Goal: Check status: Check status

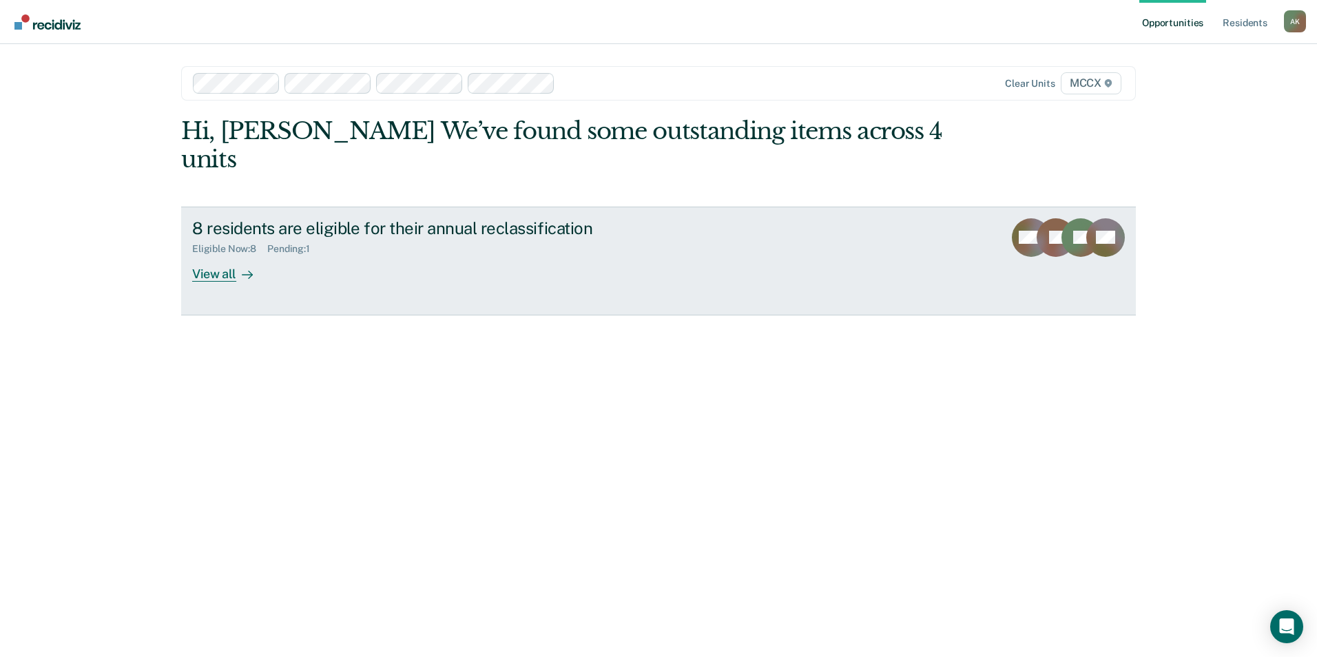
click at [233, 255] on div "View all" at bounding box center [230, 268] width 77 height 27
